Goal: Transaction & Acquisition: Purchase product/service

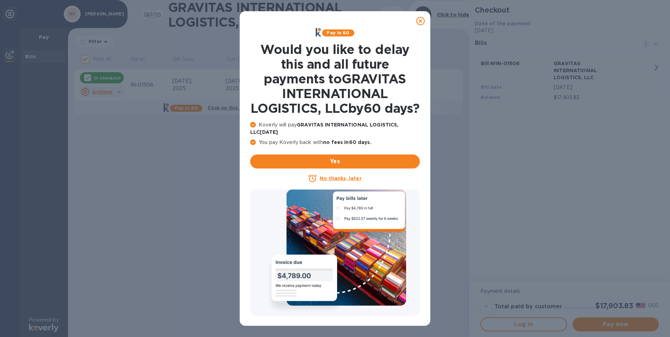
click at [421, 21] on icon at bounding box center [420, 21] width 8 height 8
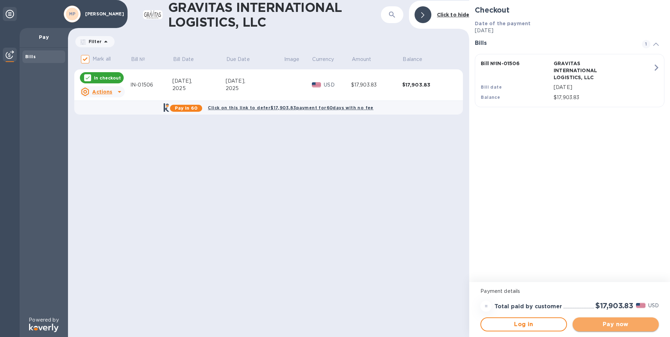
click at [616, 325] on span "Pay now" at bounding box center [615, 324] width 75 height 8
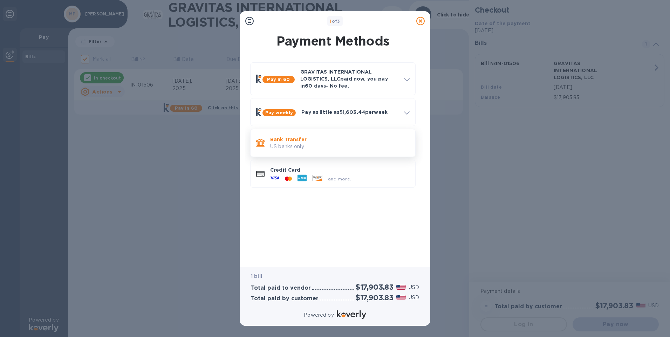
click at [296, 141] on p "Bank Transfer" at bounding box center [339, 139] width 139 height 7
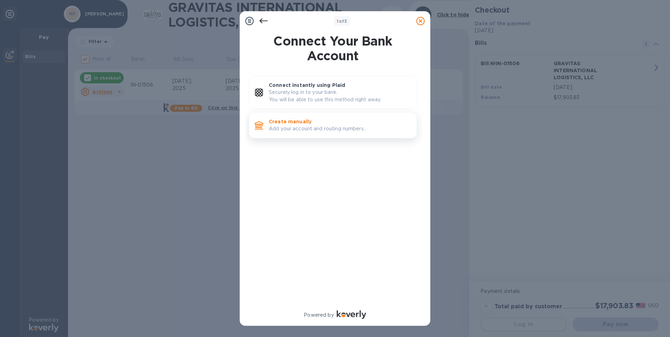
click at [299, 128] on p "Add your account and routing numbers." at bounding box center [340, 128] width 142 height 7
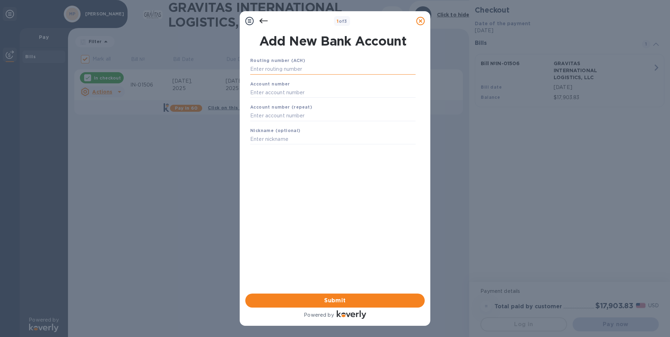
click at [310, 68] on input "text" at bounding box center [332, 69] width 165 height 11
click at [281, 69] on input "text" at bounding box center [332, 69] width 165 height 11
type input "021200339"
click at [332, 97] on input "text" at bounding box center [332, 101] width 165 height 11
type input "381054048041"
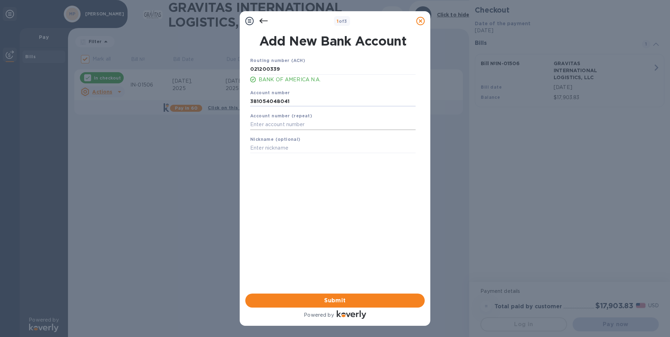
click at [319, 124] on input "text" at bounding box center [332, 125] width 165 height 11
type input "381054048041"
click at [299, 149] on input "text" at bounding box center [332, 148] width 165 height 11
type input "[PERSON_NAME] - [PERSON_NAME] Realty LLC"
click at [323, 302] on span "Submit" at bounding box center [335, 300] width 168 height 8
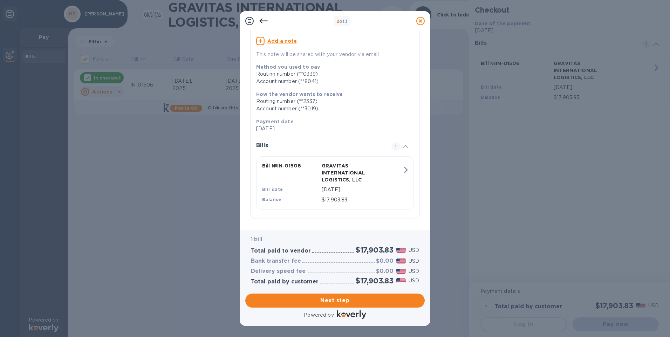
scroll to position [73, 0]
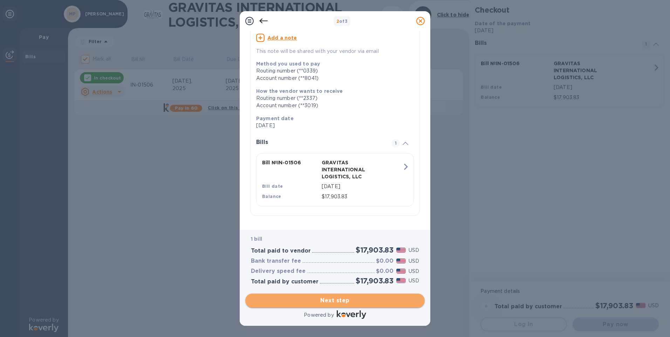
click at [340, 303] on span "Next step" at bounding box center [335, 300] width 168 height 8
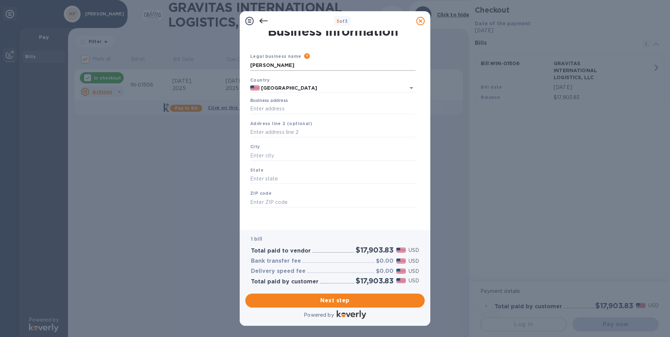
click at [321, 65] on input "[PERSON_NAME]" at bounding box center [332, 65] width 165 height 11
drag, startPoint x: 321, startPoint y: 65, endPoint x: 242, endPoint y: 67, distance: 78.9
click at [242, 67] on div "Business Information Legal business name Please provide the legal name that app…" at bounding box center [335, 130] width 191 height 199
type input "[PERSON_NAME] Realty, LLC"
click at [277, 108] on input "Business address" at bounding box center [332, 109] width 165 height 11
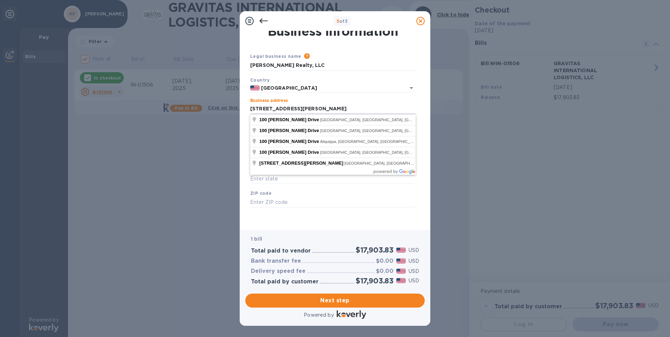
type input "[STREET_ADDRESS][PERSON_NAME]"
click at [245, 116] on div "Business Information Legal business name Please provide the legal name that app…" at bounding box center [335, 130] width 191 height 199
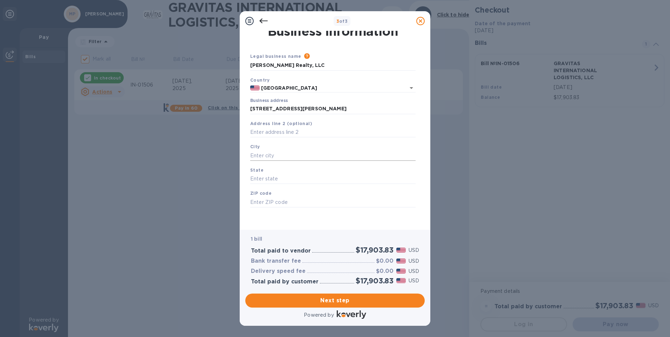
click at [259, 154] on input "text" at bounding box center [332, 155] width 165 height 11
type input "[GEOGRAPHIC_DATA]"
click at [270, 178] on input "text" at bounding box center [332, 179] width 165 height 11
type input "NJ"
click at [273, 204] on input "text" at bounding box center [332, 202] width 165 height 11
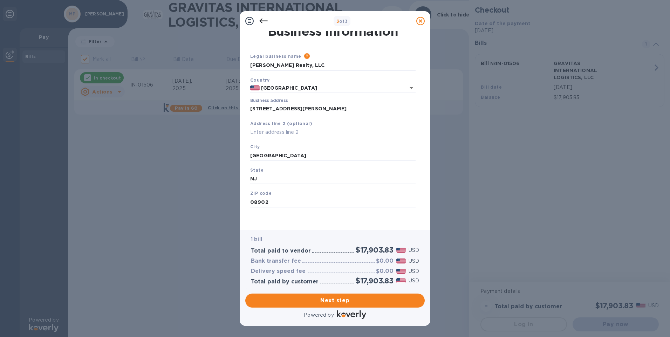
type input "08902"
click at [260, 219] on div "Legal business name Please provide the legal name that appears on your SS-4 for…" at bounding box center [332, 139] width 171 height 172
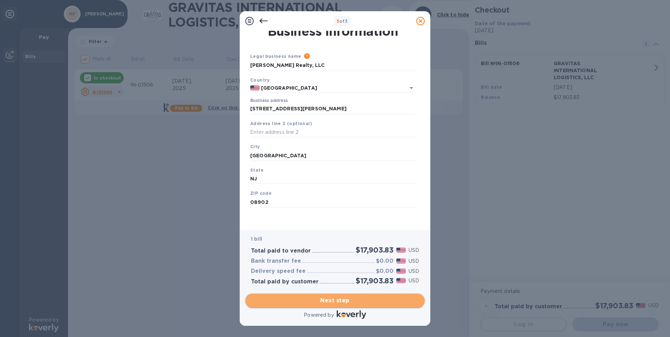
click at [297, 300] on span "Next step" at bounding box center [335, 300] width 168 height 8
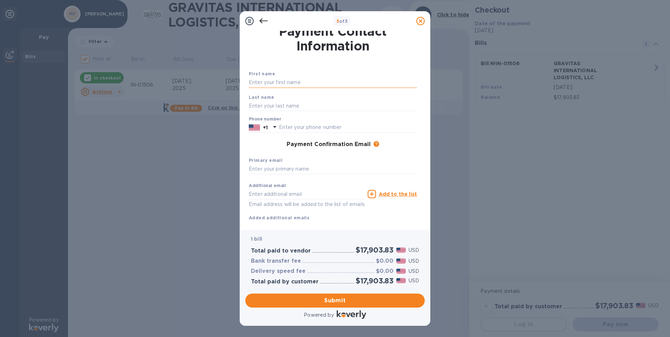
click at [286, 85] on input "text" at bounding box center [333, 82] width 168 height 11
type input "[DEMOGRAPHIC_DATA]"
click at [253, 107] on input "text" at bounding box center [333, 106] width 168 height 11
type input "[PERSON_NAME]"
click at [277, 67] on div "First name [PERSON_NAME] Last name [PERSON_NAME] Phone number +1 Payment Confir…" at bounding box center [332, 139] width 171 height 165
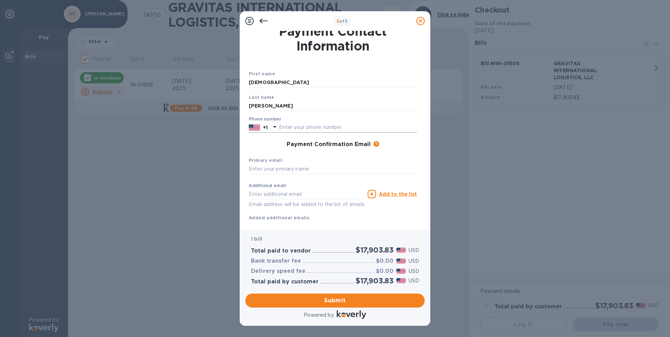
click at [293, 128] on input "text" at bounding box center [348, 127] width 138 height 11
type input "7043405248"
click at [266, 145] on div "Payment Confirmation Email The added email addresses will be used to send the p…" at bounding box center [333, 144] width 168 height 7
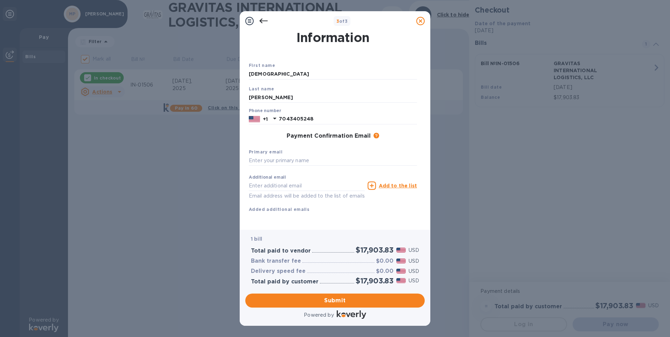
scroll to position [22, 0]
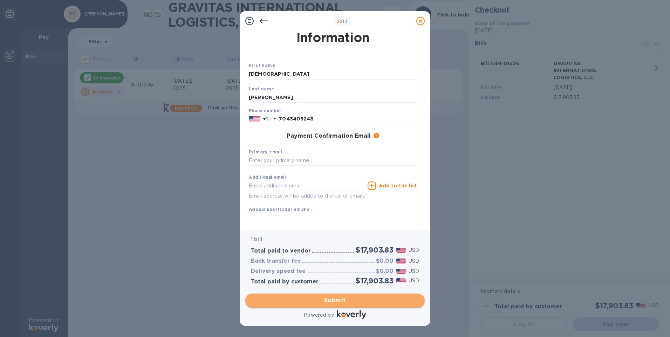
click at [311, 302] on span "Submit" at bounding box center [335, 300] width 168 height 8
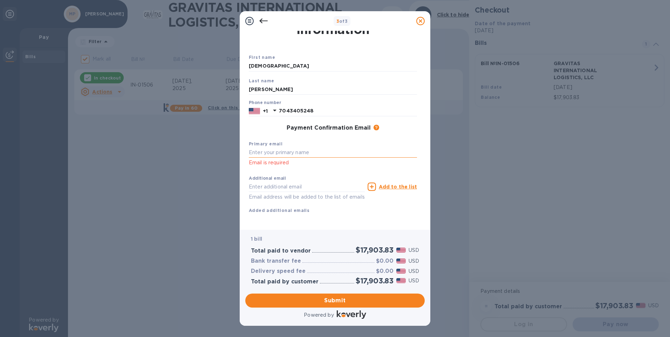
click at [286, 154] on input "text" at bounding box center [333, 153] width 168 height 11
type input "[EMAIL_ADDRESS][PERSON_NAME][DOMAIN_NAME]"
click at [248, 136] on div "First name [PERSON_NAME] Last name [PERSON_NAME] Phone number [PHONE_NUMBER] Pa…" at bounding box center [332, 128] width 171 height 175
click at [308, 300] on span "Submit" at bounding box center [335, 300] width 168 height 8
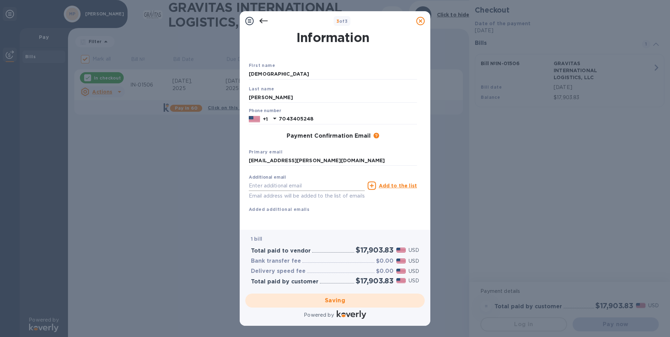
click at [260, 180] on input "text" at bounding box center [307, 185] width 116 height 11
click at [241, 193] on div "Payment Contact Information First name [PERSON_NAME] Last name [PERSON_NAME] Ph…" at bounding box center [335, 130] width 191 height 199
checkbox input "false"
